Goal: Task Accomplishment & Management: Use online tool/utility

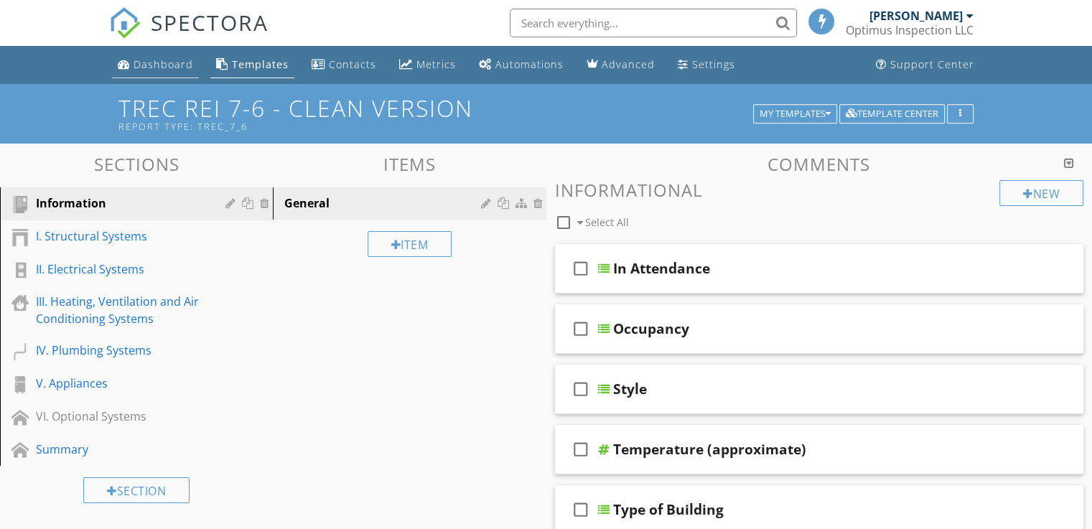
click at [168, 61] on div "Dashboard" at bounding box center [164, 64] width 60 height 14
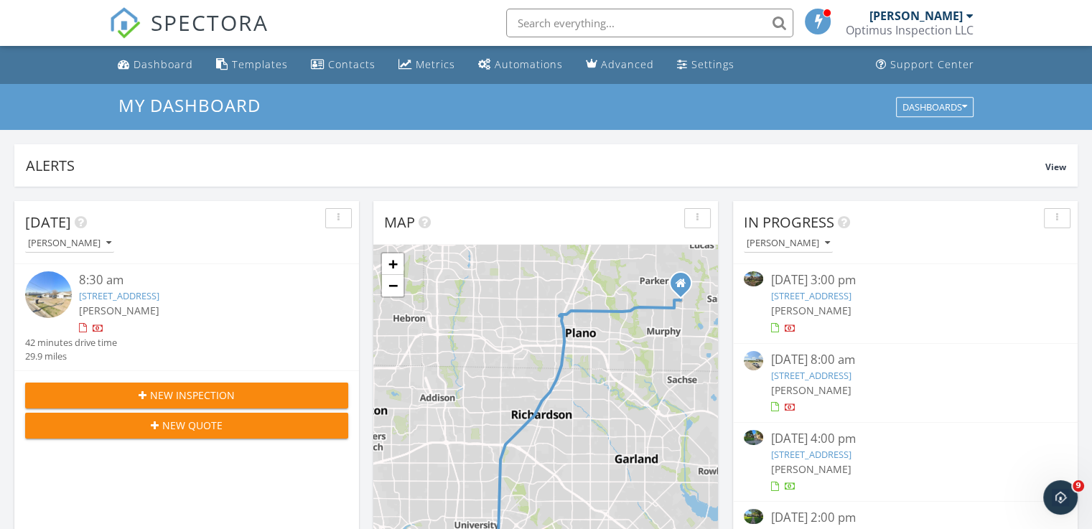
click at [851, 458] on link "[STREET_ADDRESS]" at bounding box center [811, 454] width 80 height 13
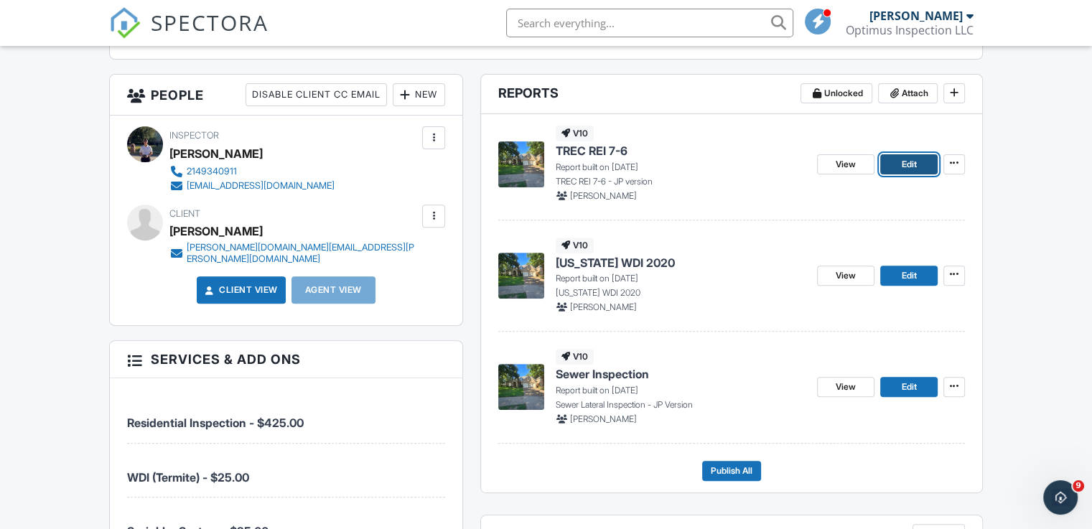
click at [911, 170] on link "Edit" at bounding box center [909, 164] width 57 height 20
